Goal: Task Accomplishment & Management: Manage account settings

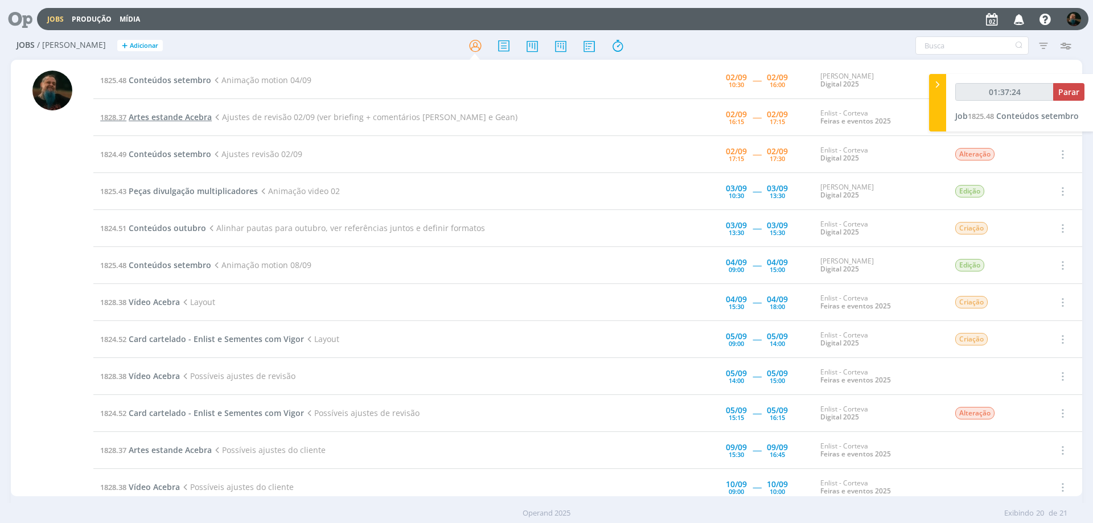
click at [190, 117] on span "Artes estande Acebra" at bounding box center [170, 117] width 83 height 11
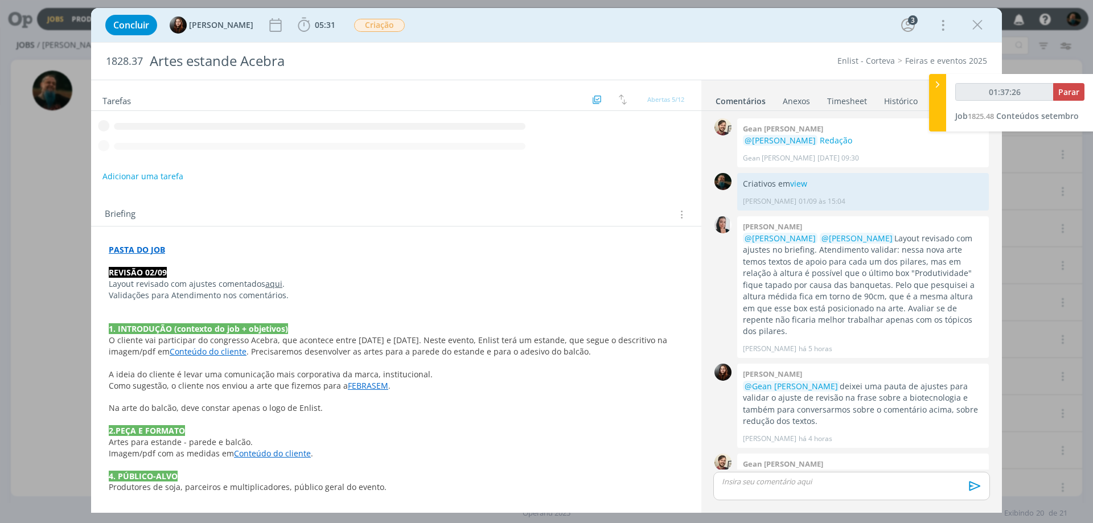
scroll to position [94, 0]
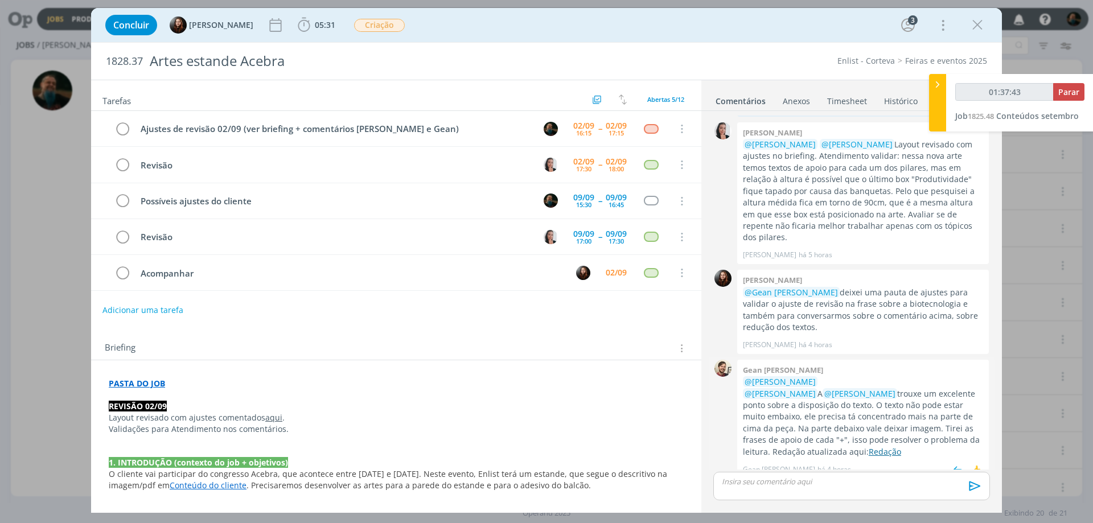
click at [902, 446] on link "Redação" at bounding box center [885, 451] width 32 height 11
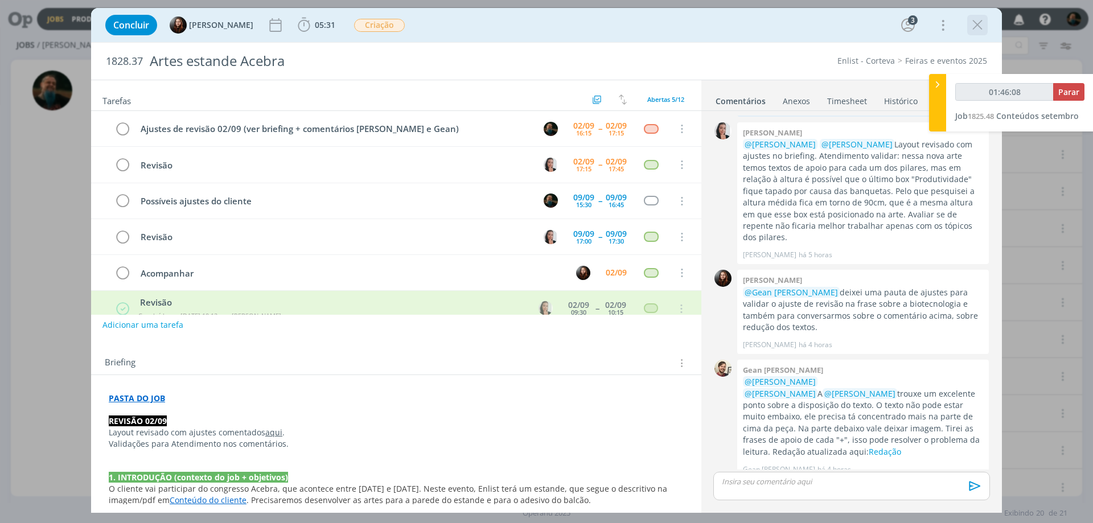
click at [975, 27] on icon "dialog" at bounding box center [977, 25] width 17 height 17
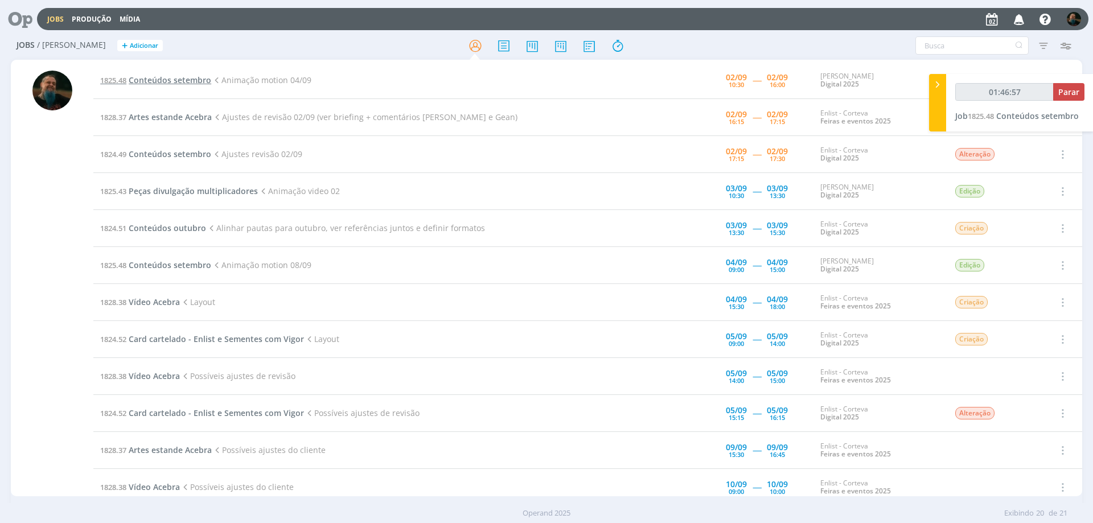
click at [174, 81] on span "Conteúdos setembro" at bounding box center [170, 80] width 83 height 11
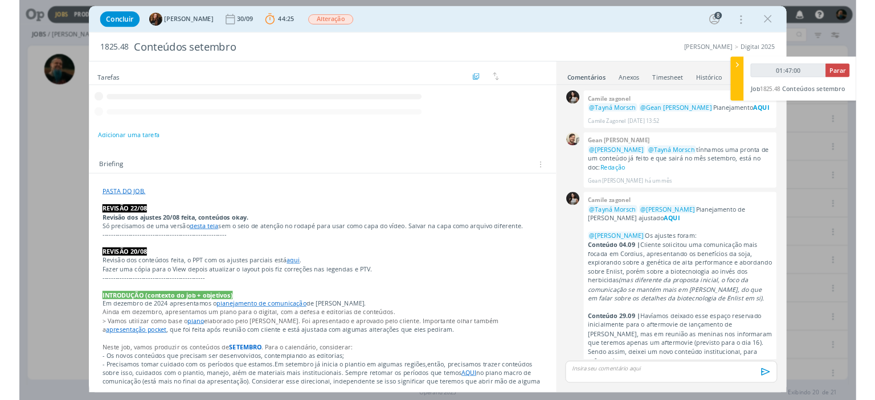
scroll to position [1261, 0]
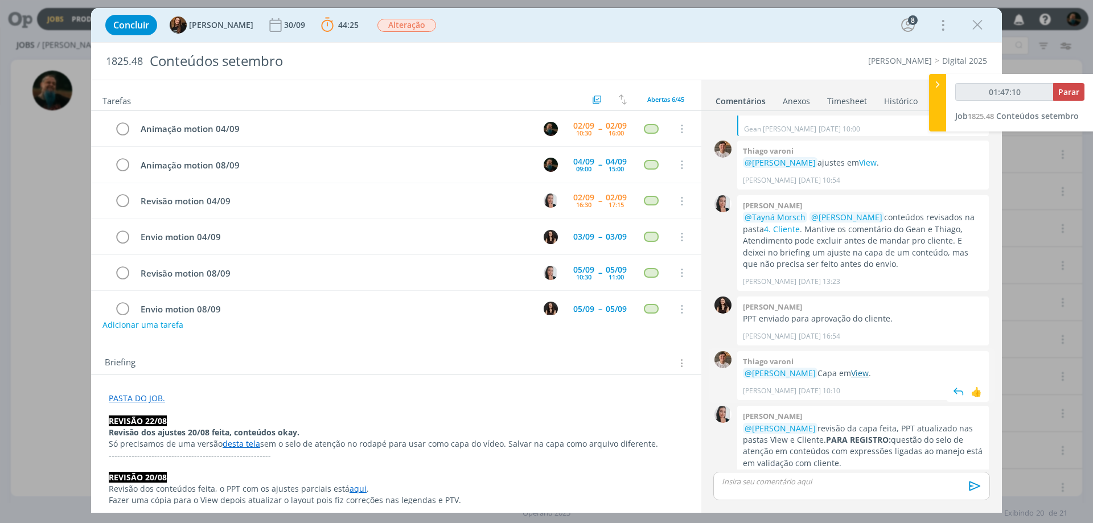
click at [869, 368] on link "View" at bounding box center [860, 373] width 18 height 11
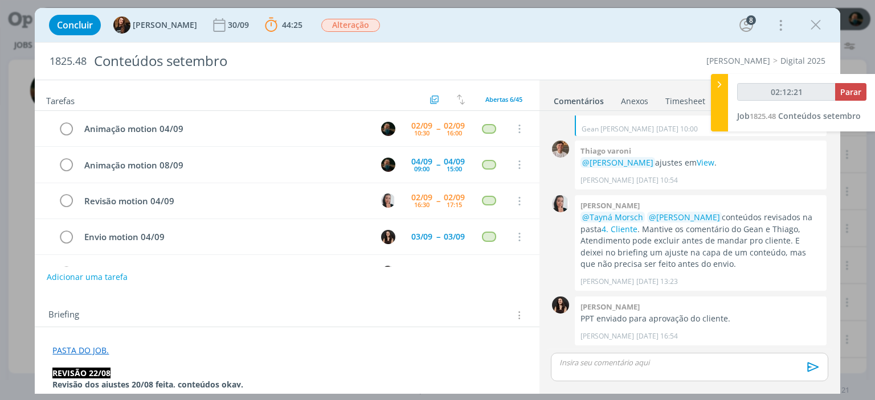
scroll to position [1260, 0]
click at [686, 343] on icon "dialog" at bounding box center [689, 344] width 12 height 11
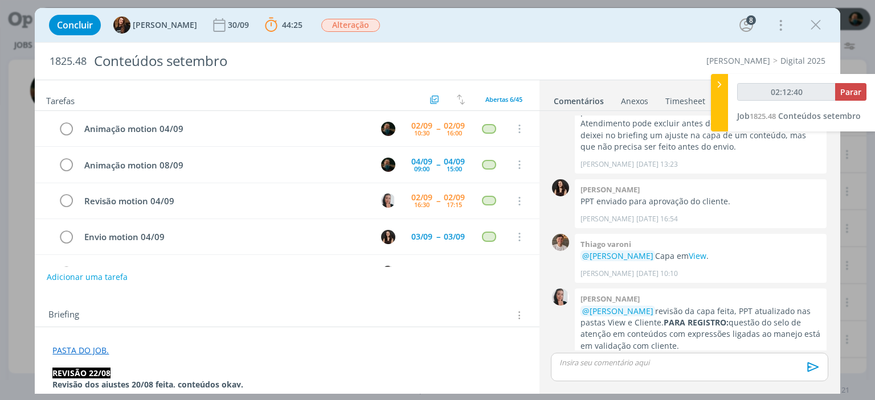
click at [645, 364] on p "dialog" at bounding box center [689, 363] width 259 height 10
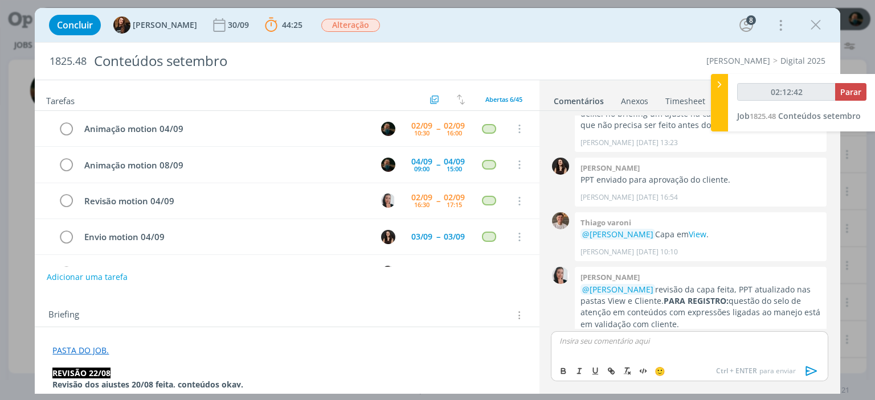
type input "02:12:43"
click at [812, 368] on icon "dialog" at bounding box center [811, 371] width 17 height 17
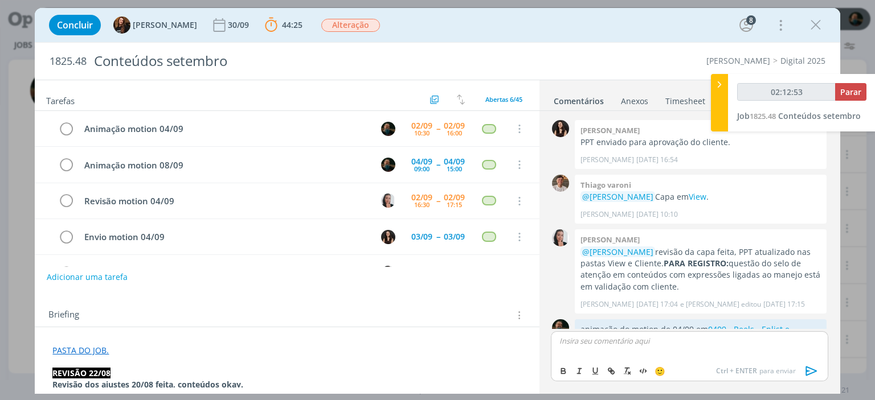
scroll to position [1443, 0]
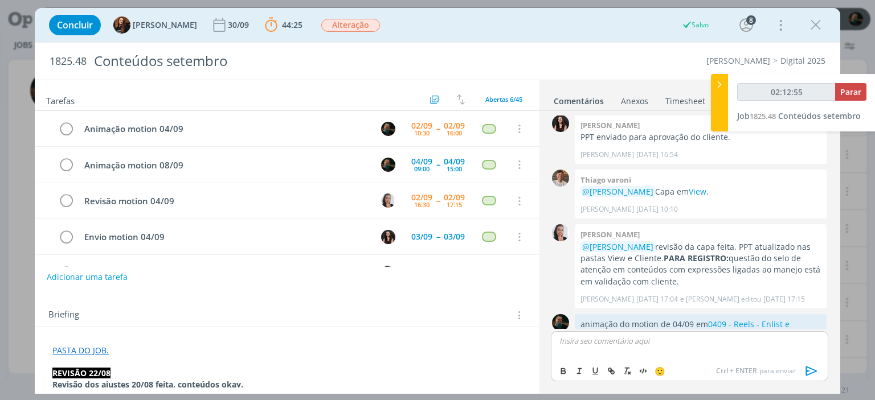
type input "02:12:56"
click at [852, 88] on span "Parar" at bounding box center [850, 92] width 21 height 11
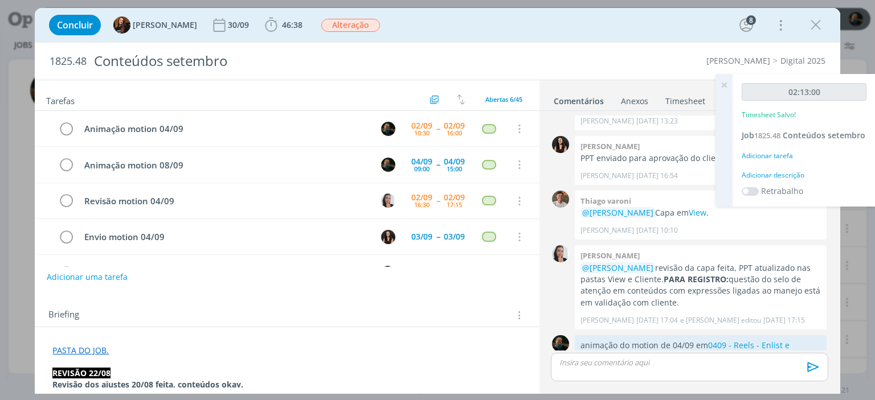
click at [789, 175] on div "Adicionar descrição" at bounding box center [803, 175] width 125 height 10
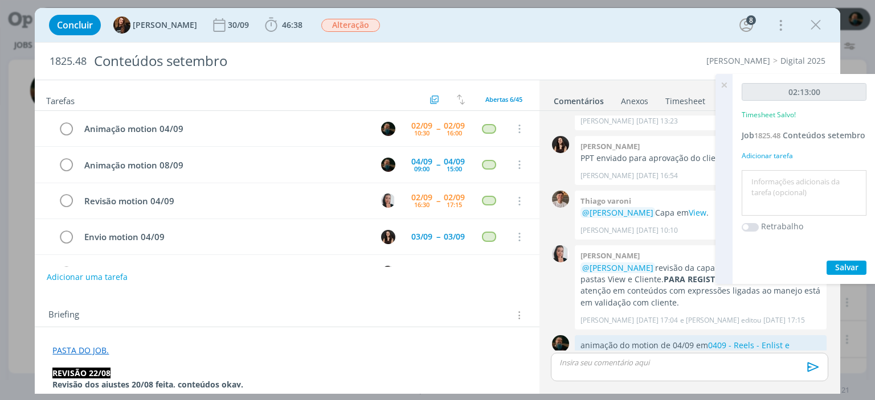
click at [790, 187] on textarea at bounding box center [803, 193] width 119 height 40
type textarea "motion conteúdo 04/09"
click at [849, 264] on span "Salvar" at bounding box center [846, 267] width 23 height 11
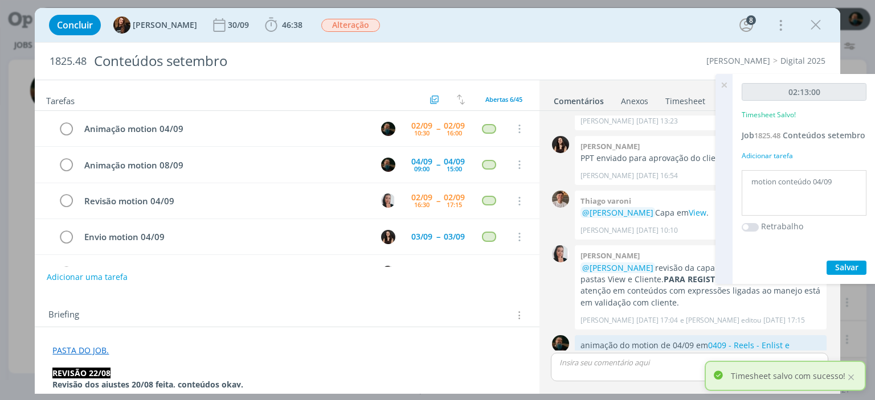
click at [723, 85] on icon at bounding box center [724, 85] width 21 height 22
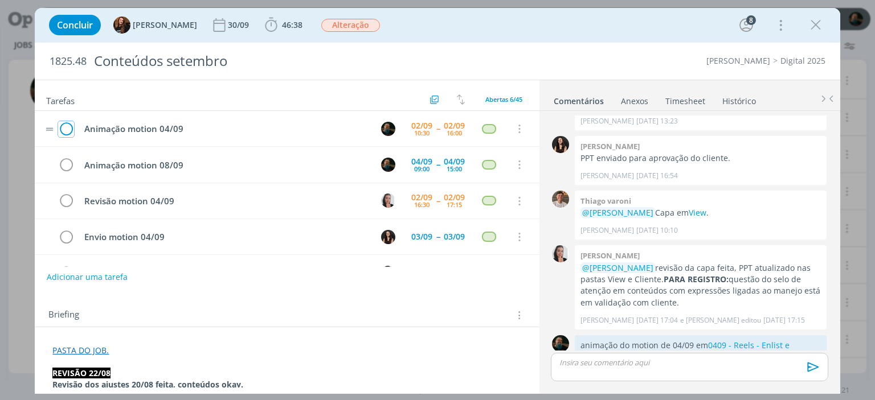
click at [68, 125] on icon "dialog" at bounding box center [66, 129] width 16 height 17
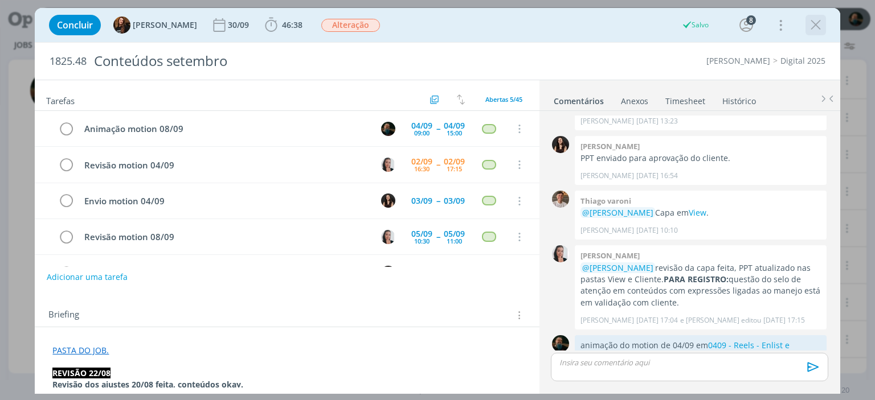
click at [816, 27] on icon "dialog" at bounding box center [815, 25] width 17 height 17
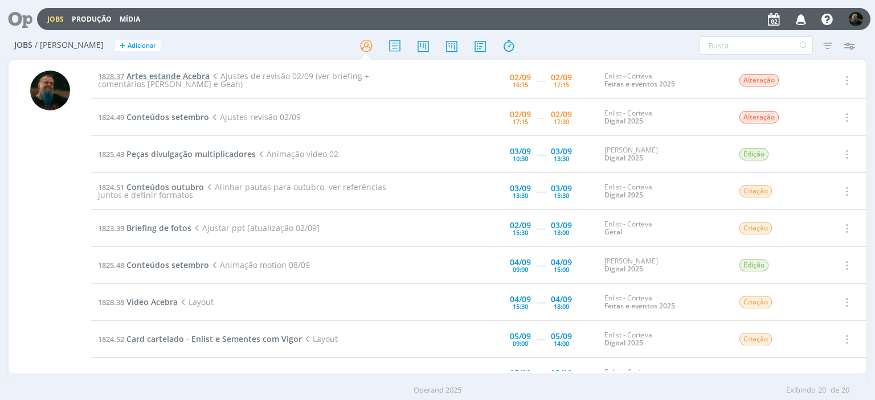
click at [198, 76] on span "Artes estande Acebra" at bounding box center [167, 76] width 83 height 11
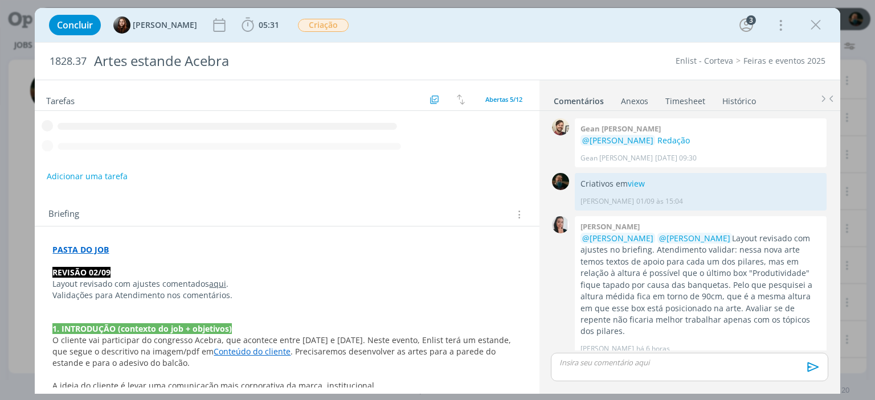
scroll to position [212, 0]
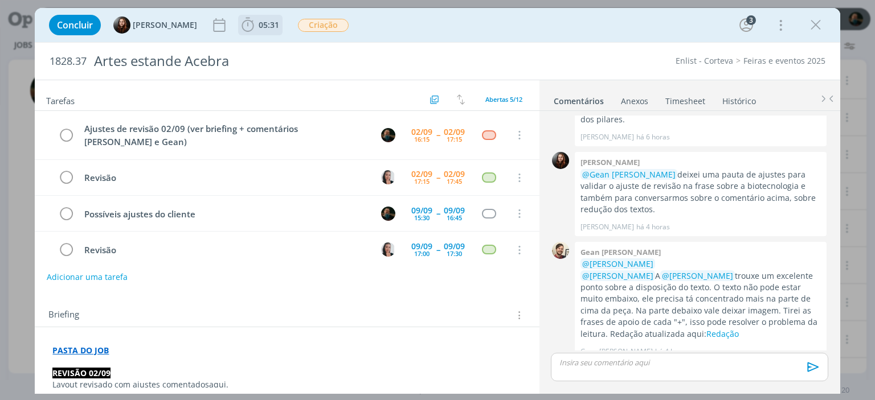
click at [262, 23] on span "05:31" at bounding box center [269, 24] width 21 height 11
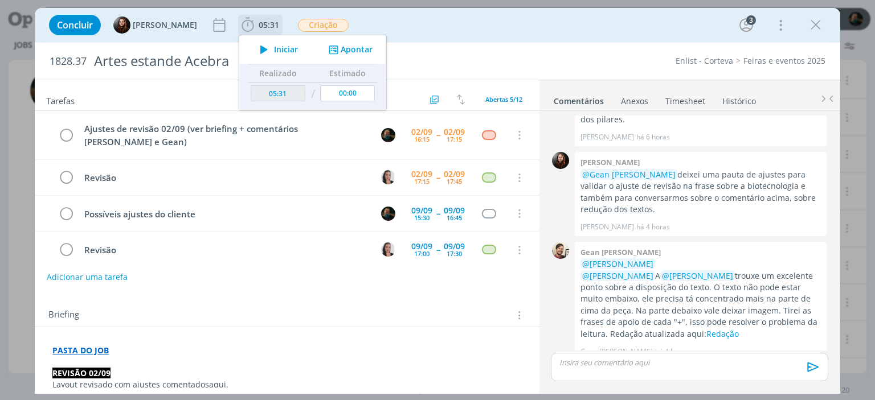
click at [268, 45] on icon "dialog" at bounding box center [264, 49] width 20 height 15
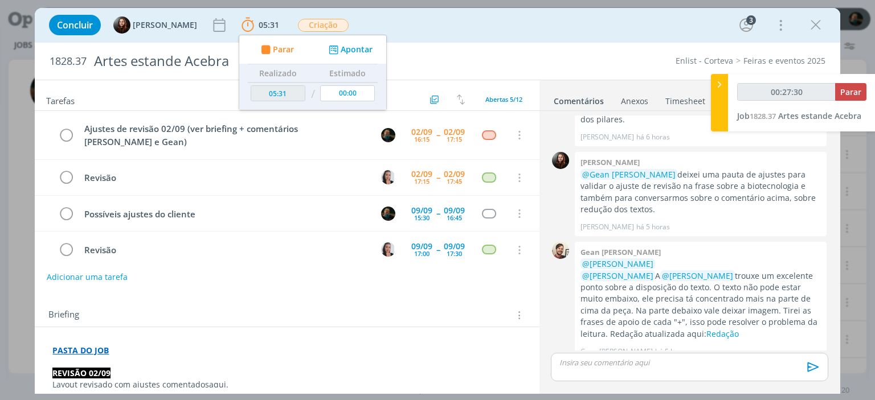
type input "00:28:30"
